Goal: Navigation & Orientation: Go to known website

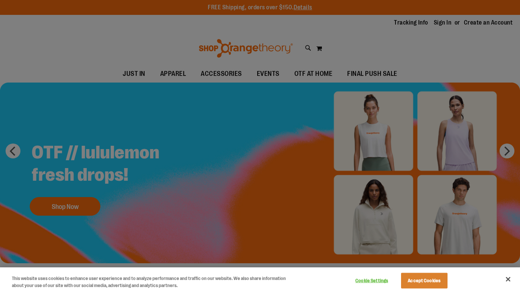
click at [502, 151] on div at bounding box center [260, 146] width 520 height 293
click at [507, 280] on button "Close" at bounding box center [508, 279] width 16 height 16
